Goal: Find specific page/section: Find specific page/section

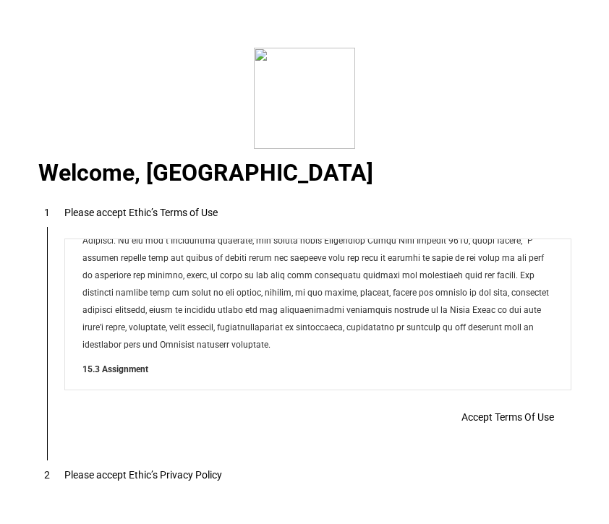
scroll to position [11710, 0]
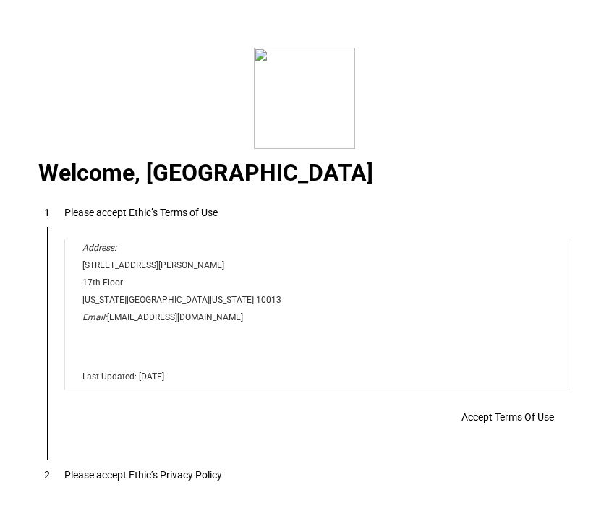
click at [517, 413] on span "Accept Terms Of Use" at bounding box center [507, 417] width 93 height 12
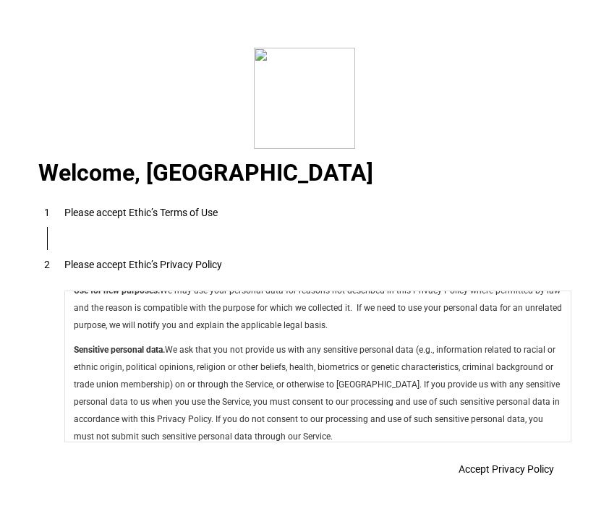
scroll to position [5147, 0]
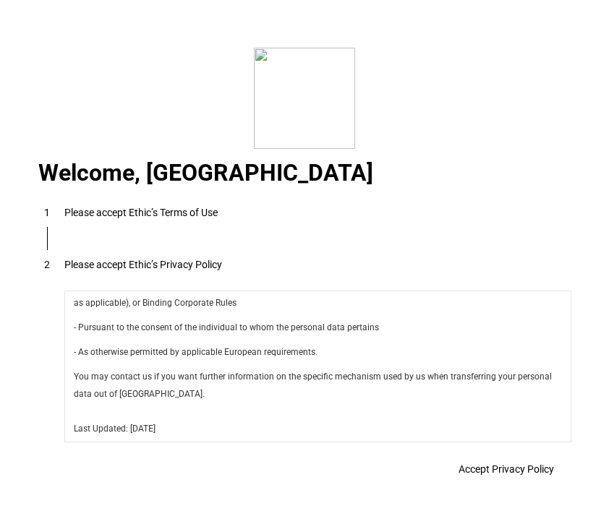
click at [476, 466] on span "Accept Privacy Policy" at bounding box center [505, 470] width 95 height 12
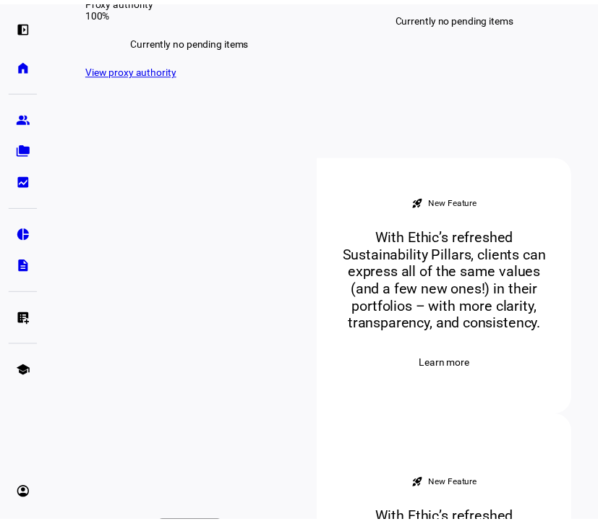
scroll to position [428, 0]
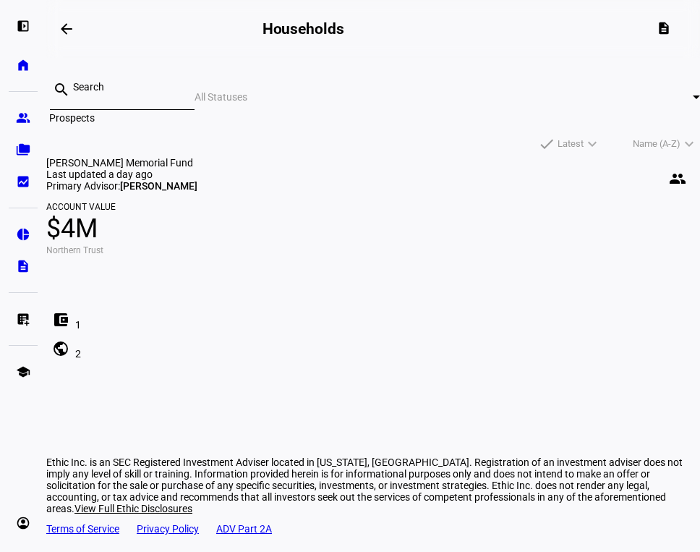
click at [27, 124] on eth-mat-symbol "group" at bounding box center [23, 118] width 14 height 14
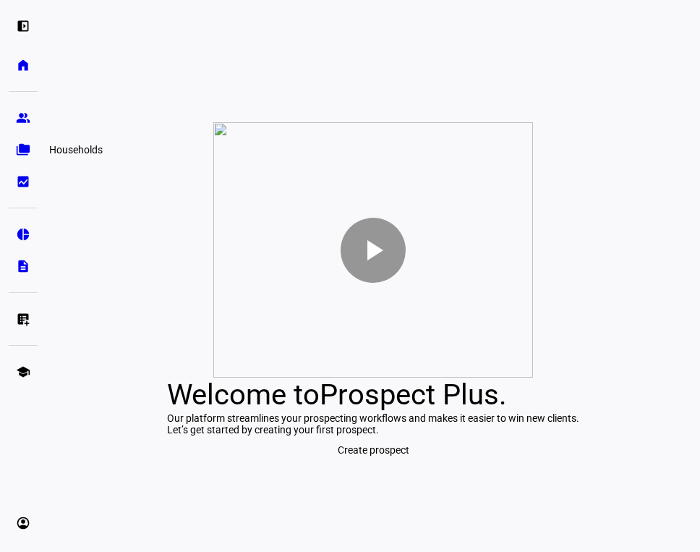
click at [30, 157] on link "folder_copy Households" at bounding box center [23, 149] width 29 height 29
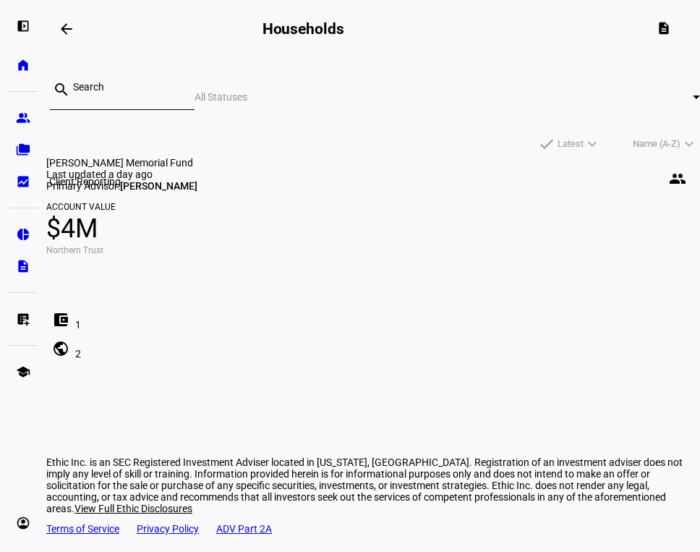
click at [22, 183] on eth-mat-symbol "bid_landscape" at bounding box center [23, 181] width 14 height 14
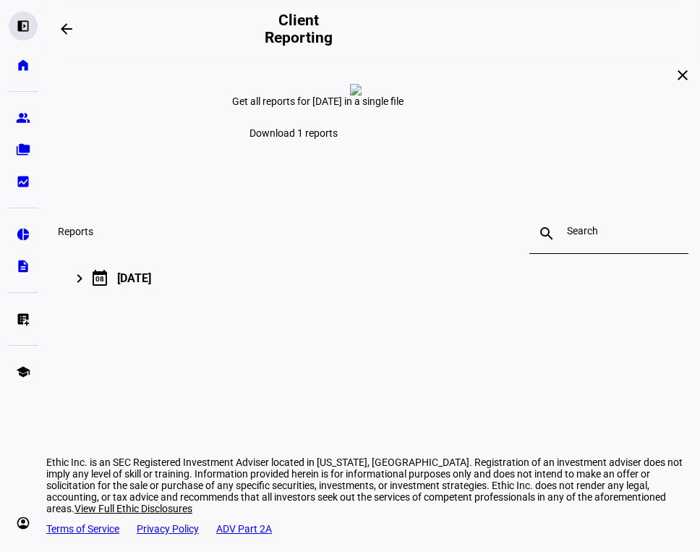
click at [26, 25] on eth-mat-symbol "left_panel_open" at bounding box center [23, 26] width 14 height 14
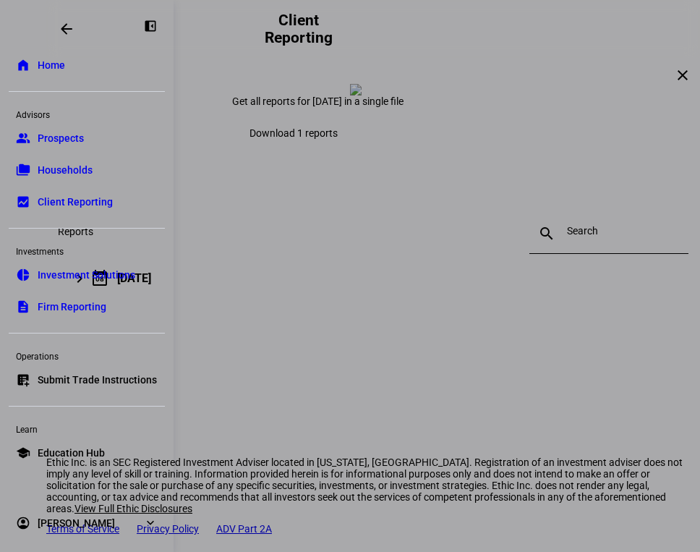
click at [84, 162] on link "folder_copy Households" at bounding box center [87, 169] width 156 height 29
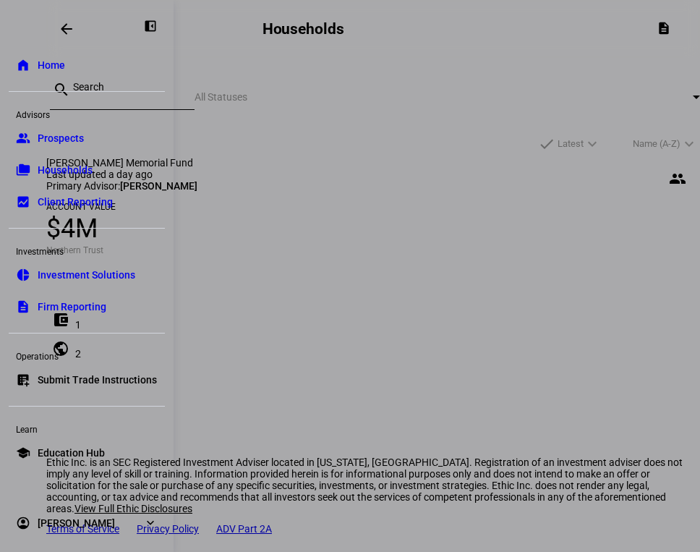
click at [469, 228] on div at bounding box center [350, 276] width 700 height 552
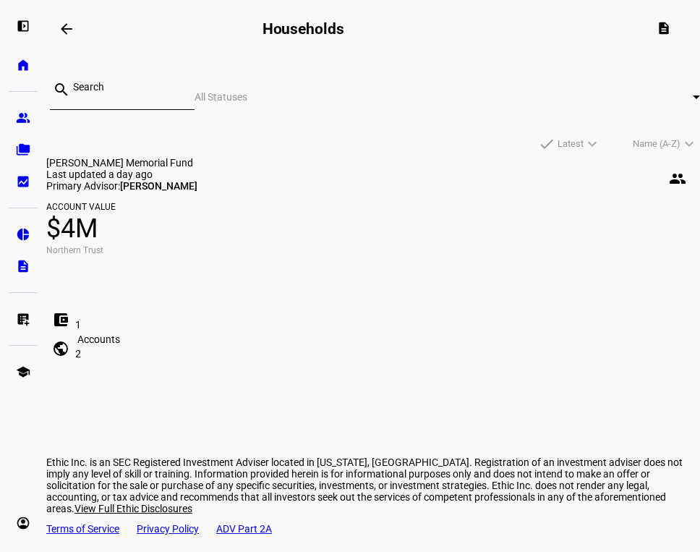
click at [69, 328] on mat-icon "account_balance_wallet" at bounding box center [60, 319] width 17 height 17
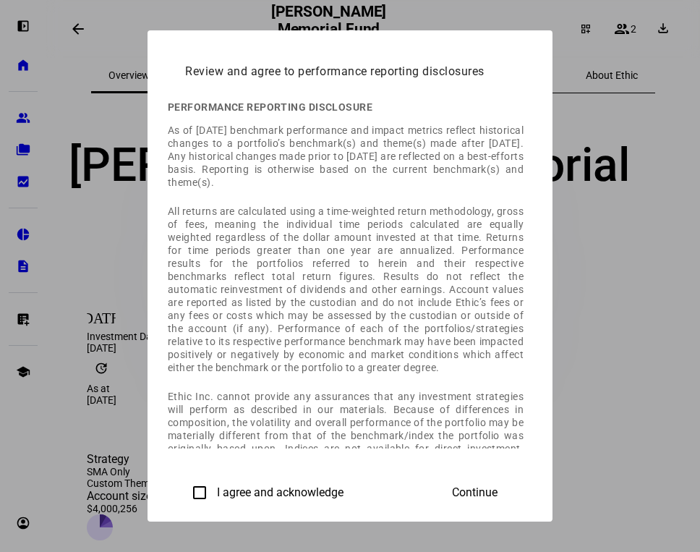
scroll to position [41, 0]
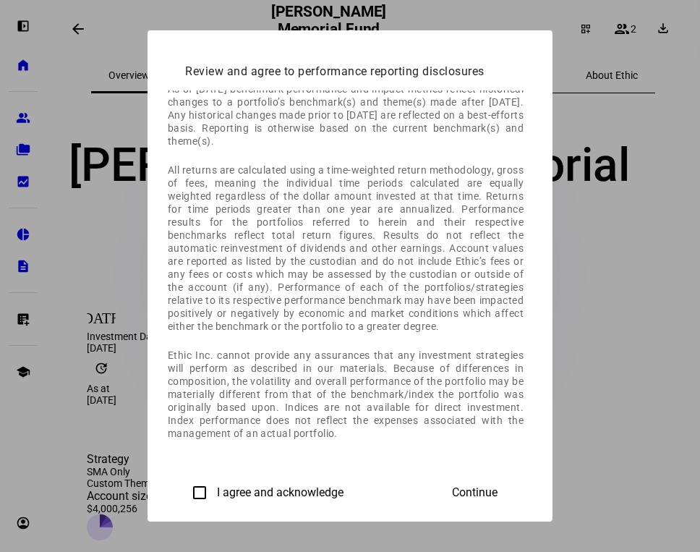
click at [214, 492] on label "I agree and acknowledge" at bounding box center [278, 492] width 129 height 13
click at [185, 492] on input "I agree and acknowledge" at bounding box center [199, 492] width 29 height 29
checkbox input "true"
click at [515, 479] on span at bounding box center [475, 492] width 80 height 35
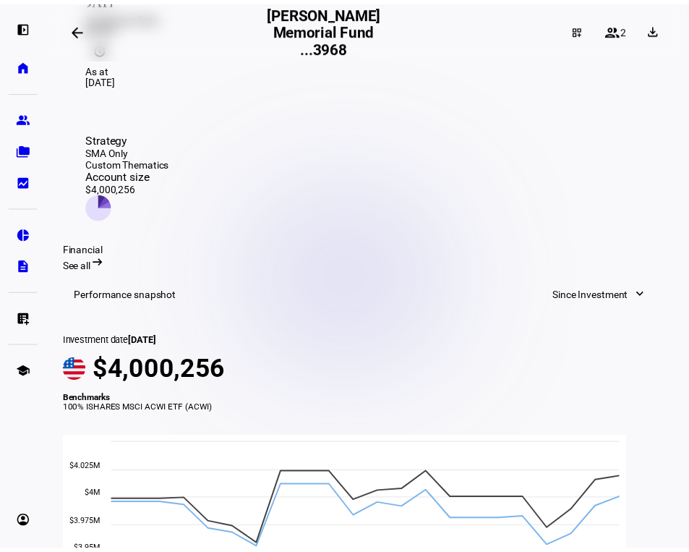
scroll to position [0, 0]
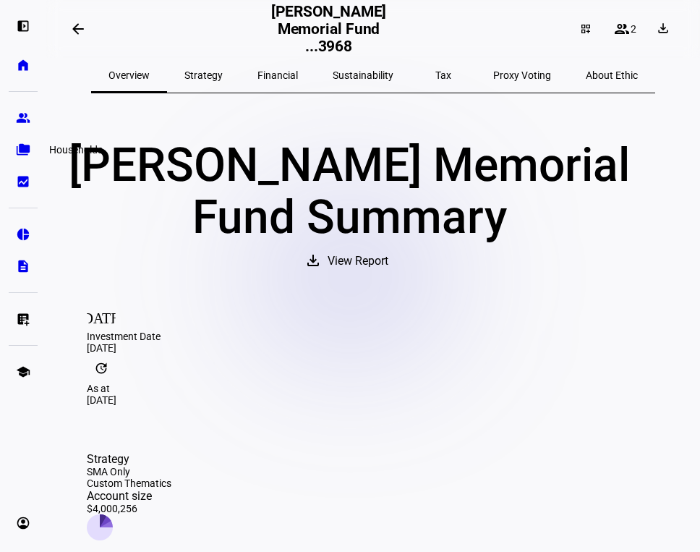
click at [22, 158] on link "folder_copy Households" at bounding box center [23, 149] width 29 height 29
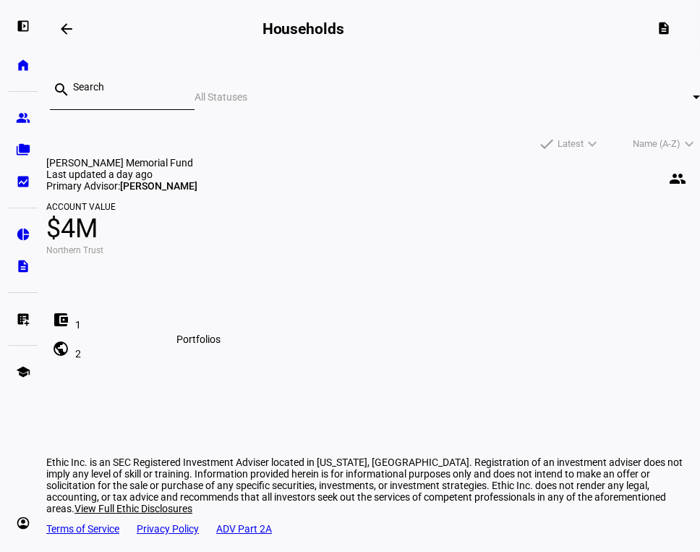
click at [69, 357] on mat-icon "public" at bounding box center [60, 348] width 17 height 17
